Goal: Task Accomplishment & Management: Complete application form

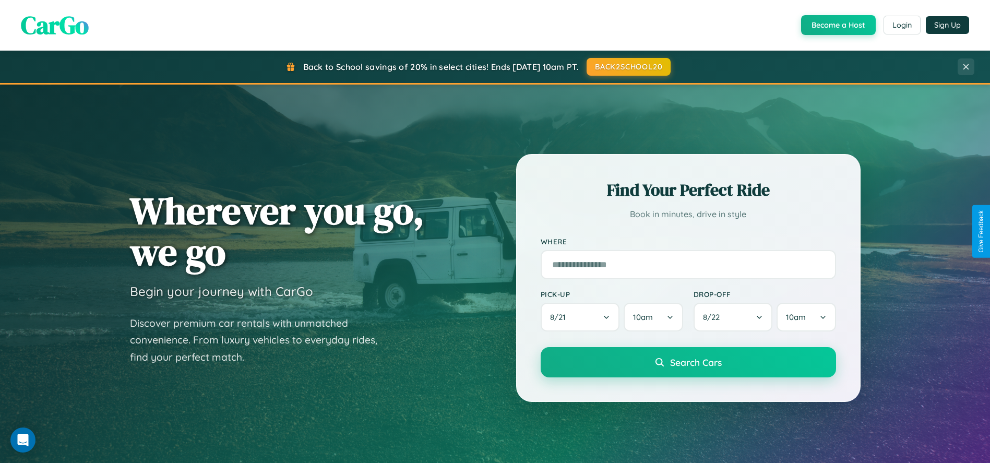
scroll to position [916, 0]
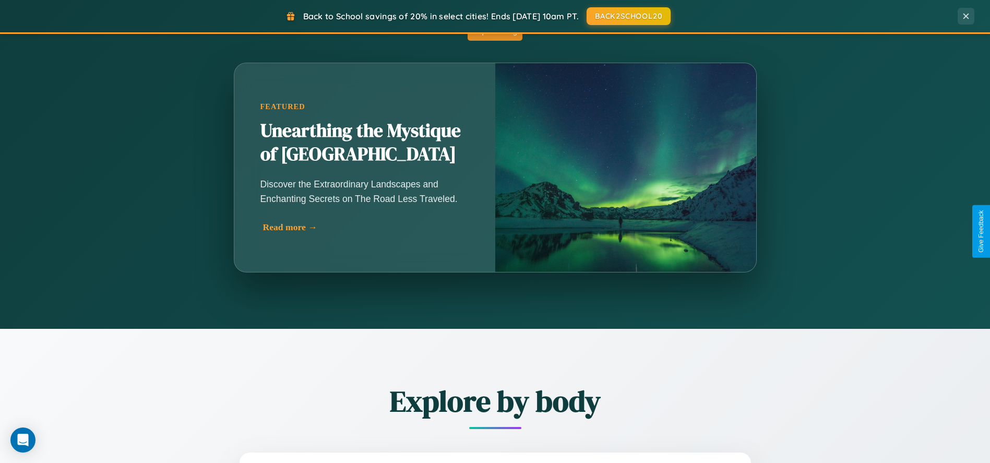
click at [367, 227] on div "Read more →" at bounding box center [367, 227] width 209 height 11
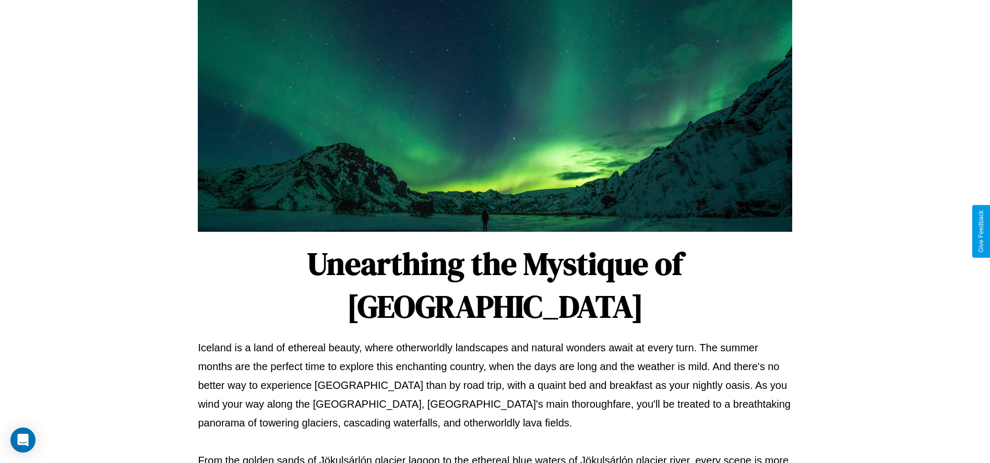
scroll to position [346, 0]
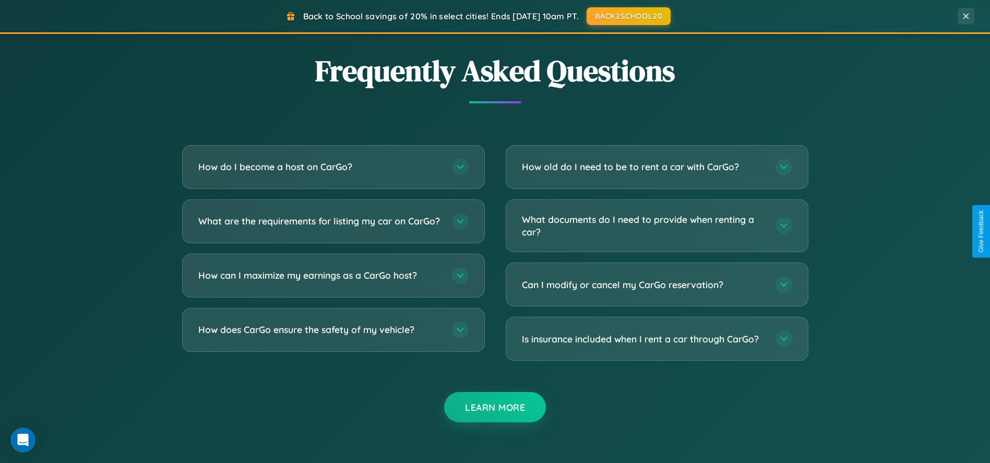
scroll to position [2005, 0]
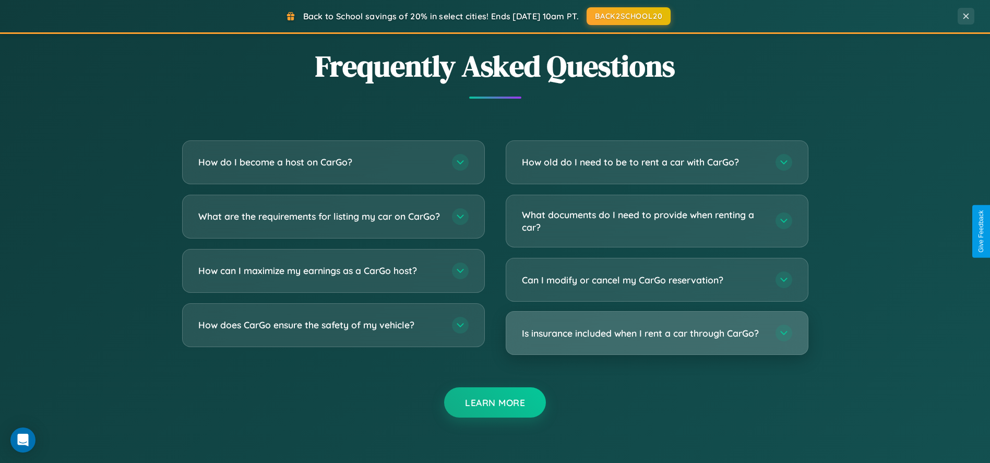
click at [657, 333] on h3 "Is insurance included when I rent a car through CarGo?" at bounding box center [643, 333] width 243 height 13
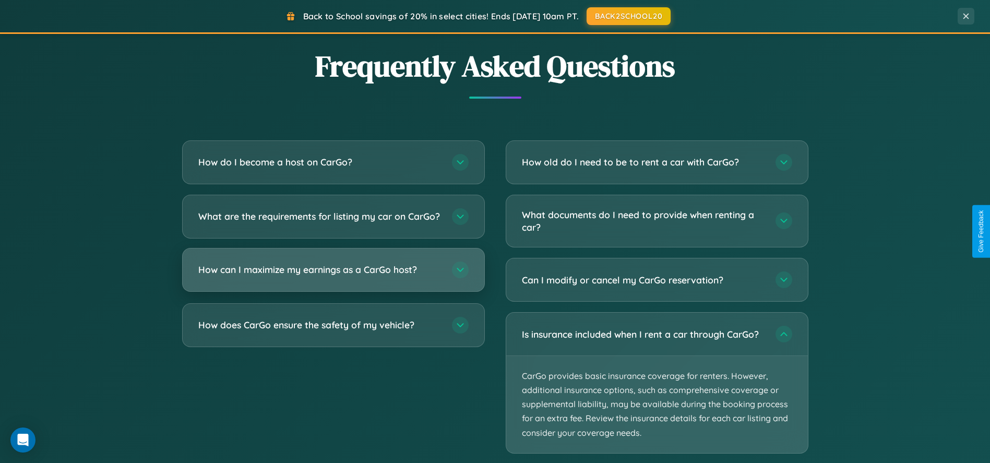
click at [333, 276] on h3 "How can I maximize my earnings as a CarGo host?" at bounding box center [319, 269] width 243 height 13
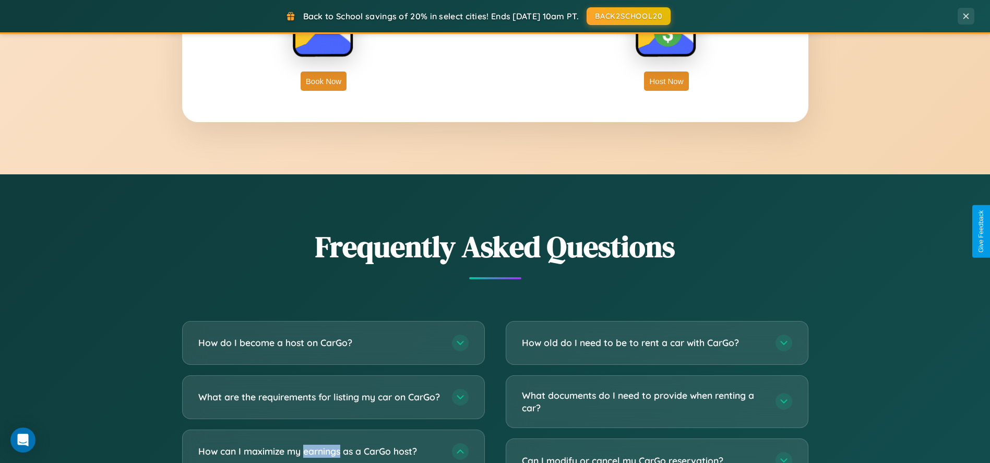
scroll to position [0, 0]
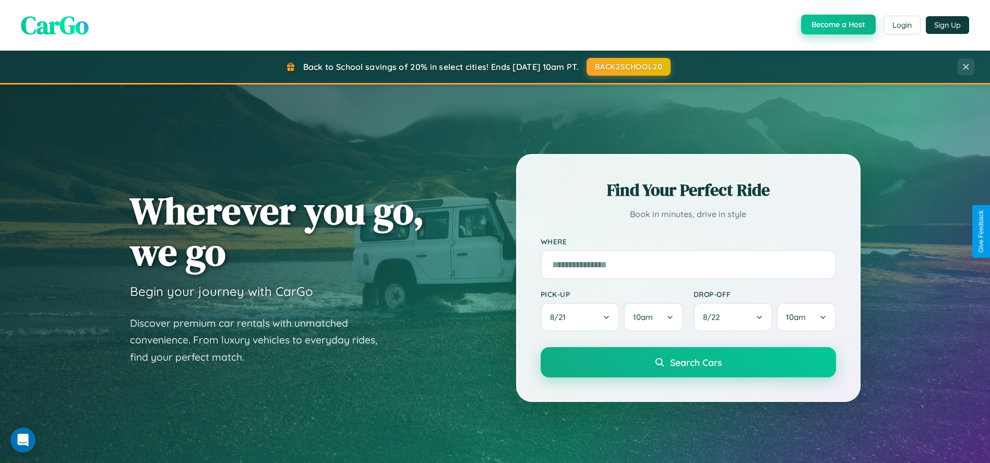
click at [837, 25] on button "Become a Host" at bounding box center [838, 25] width 75 height 20
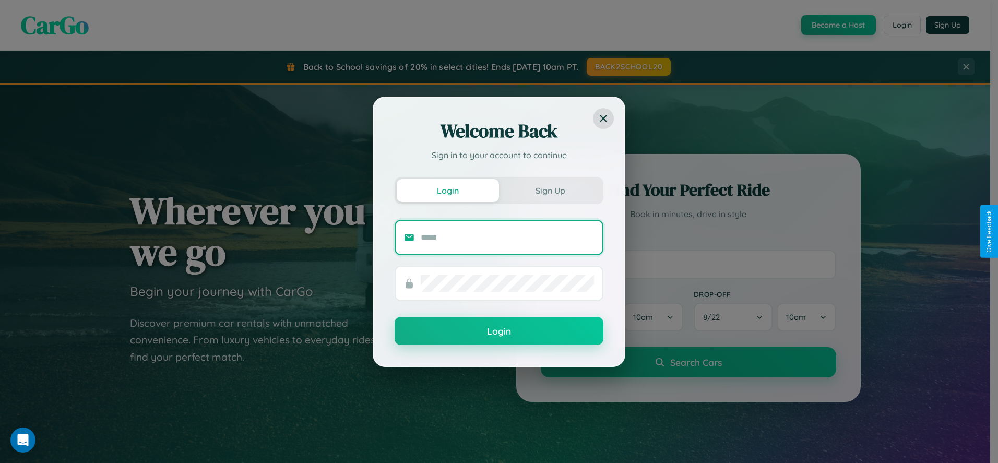
click at [507, 237] on input "text" at bounding box center [507, 237] width 173 height 17
type input "**********"
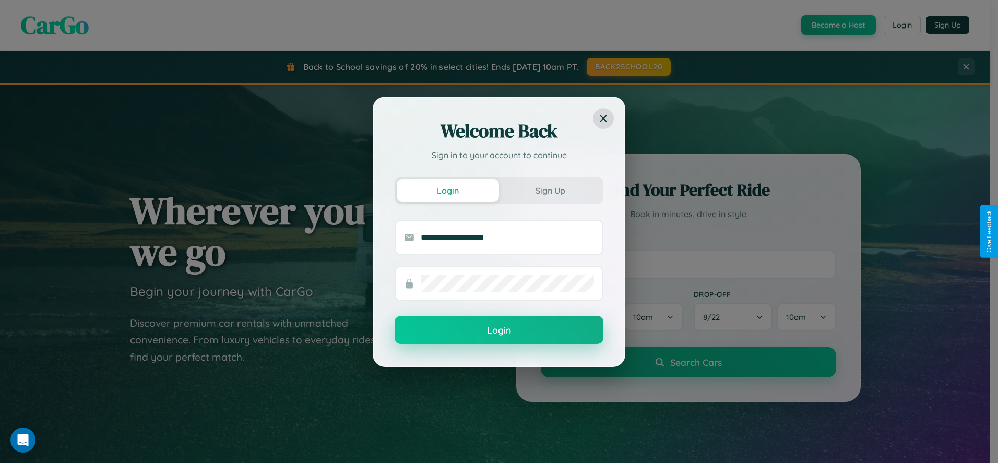
click at [499, 330] on button "Login" at bounding box center [499, 330] width 209 height 28
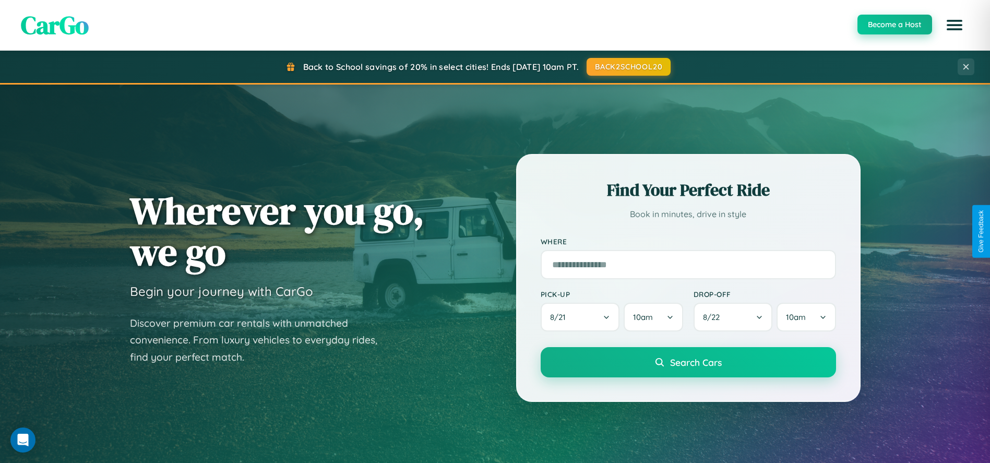
click at [894, 25] on button "Become a Host" at bounding box center [895, 25] width 75 height 20
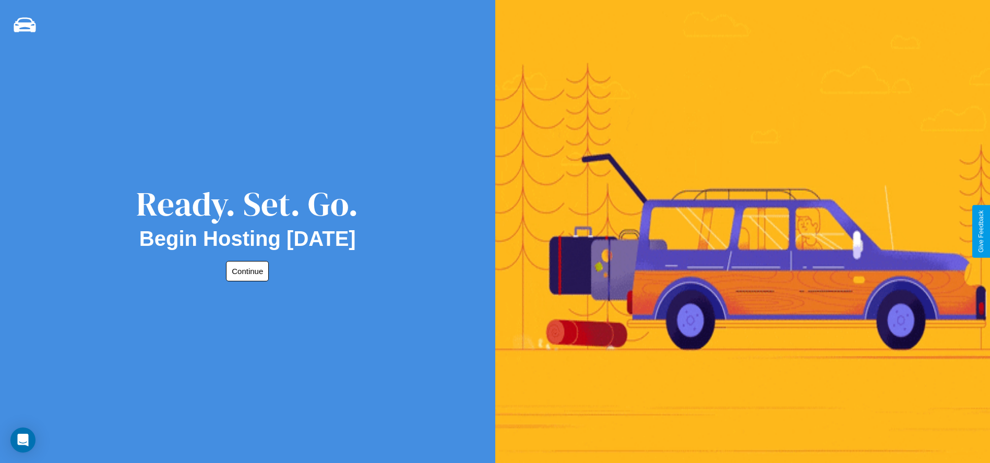
click at [245, 271] on button "Continue" at bounding box center [247, 271] width 43 height 20
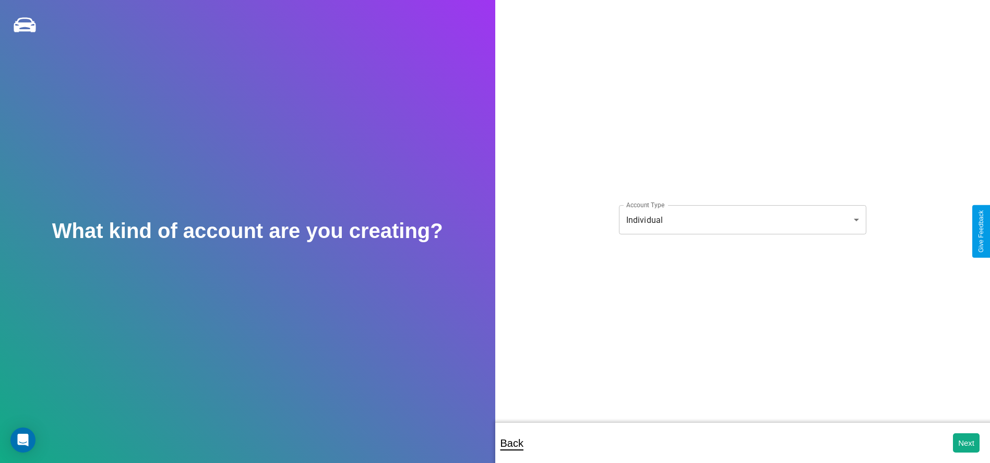
click at [742, 220] on body "**********" at bounding box center [495, 238] width 990 height 477
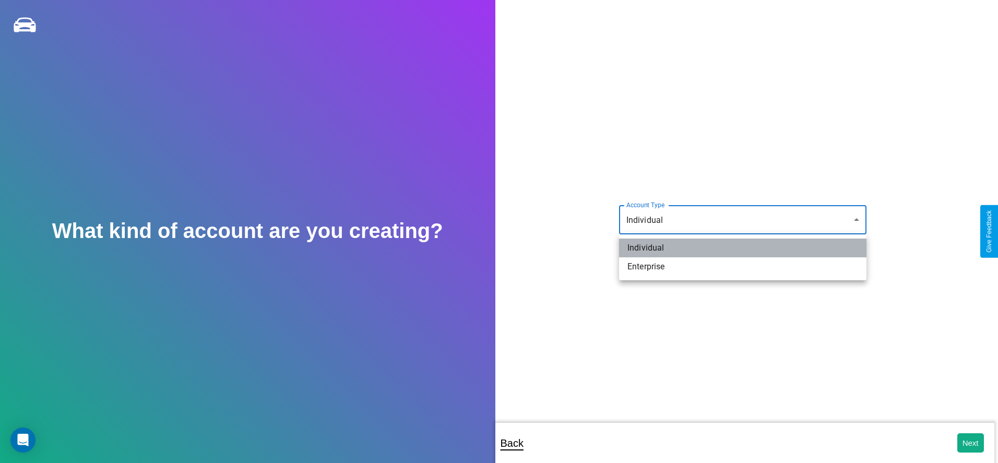
click at [743, 248] on li "Individual" at bounding box center [742, 248] width 247 height 19
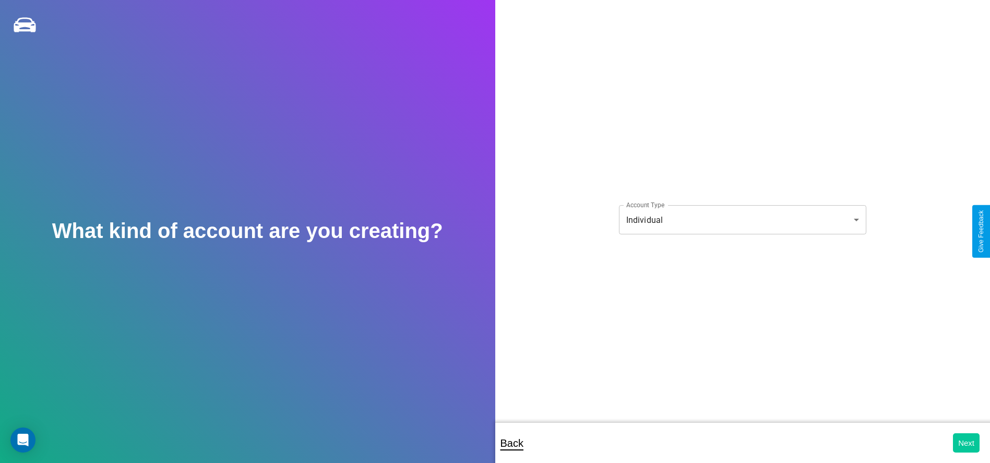
click at [966, 443] on button "Next" at bounding box center [966, 442] width 27 height 19
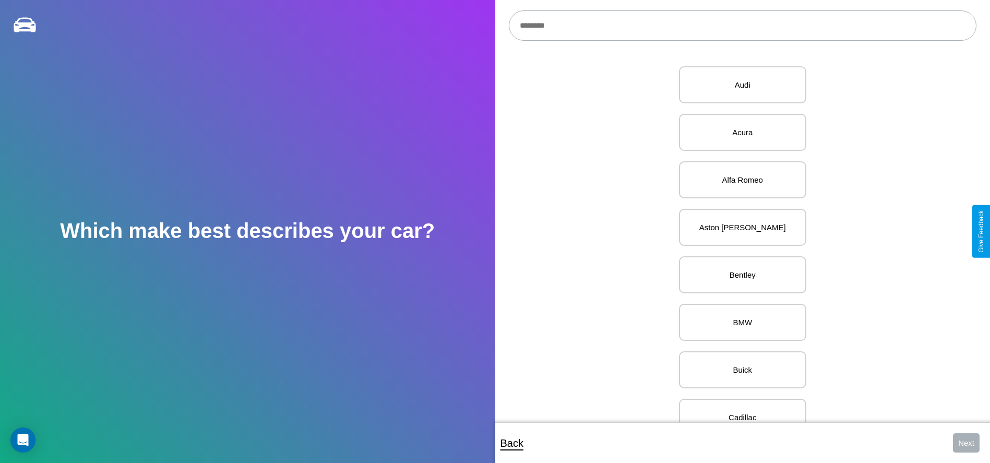
click at [742, 26] on input "text" at bounding box center [743, 25] width 468 height 30
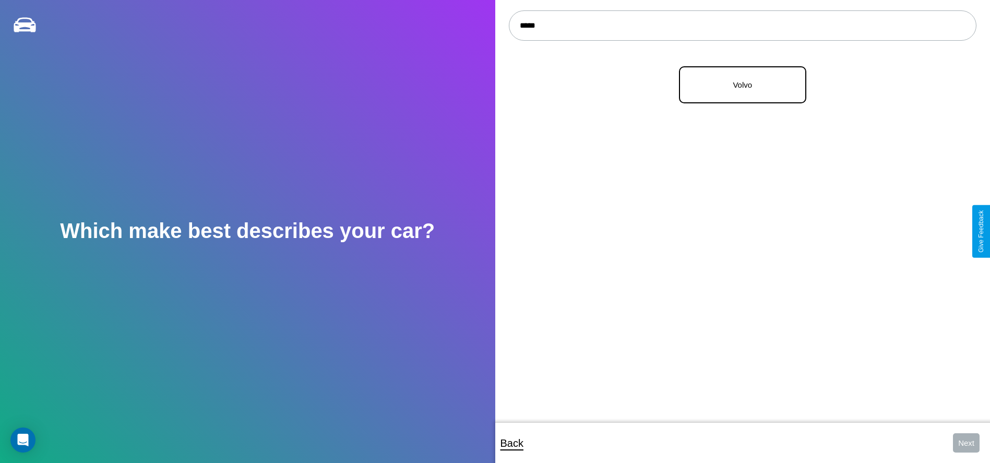
type input "*****"
click at [739, 85] on p "Volvo" at bounding box center [743, 85] width 104 height 14
click at [966, 443] on button "Next" at bounding box center [966, 442] width 27 height 19
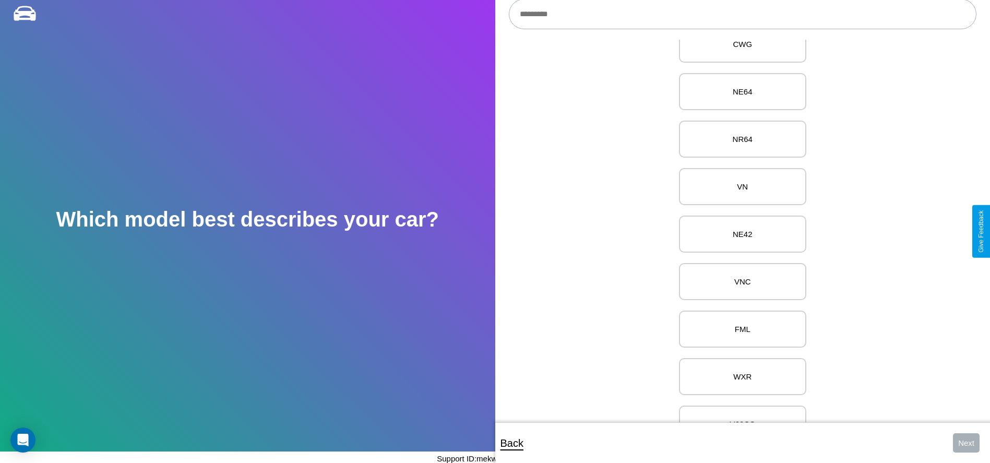
scroll to position [3215, 0]
click at [739, 231] on p "C70 / C30" at bounding box center [743, 231] width 104 height 14
click at [966, 443] on button "Next" at bounding box center [966, 442] width 27 height 19
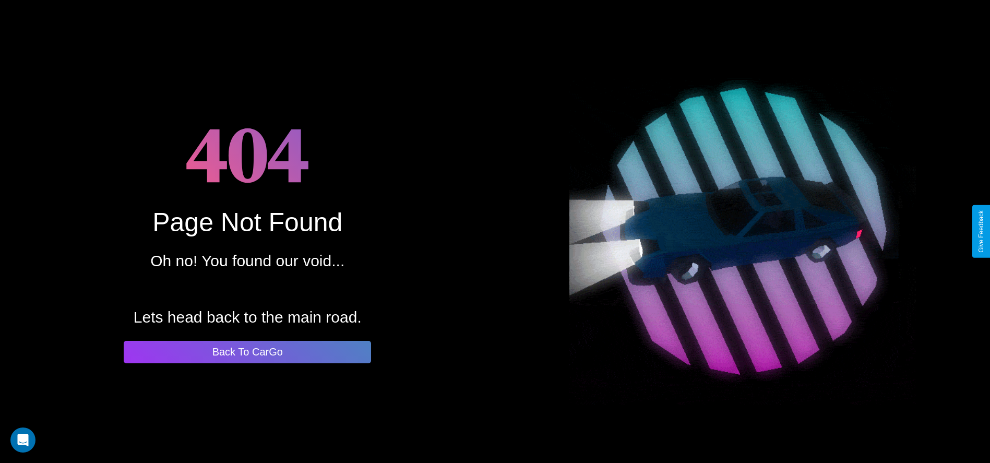
click at [247, 352] on button "Back To CarGo" at bounding box center [247, 352] width 247 height 22
